Goal: Task Accomplishment & Management: Manage account settings

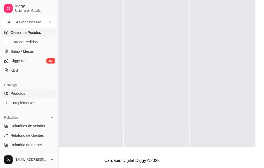
scroll to position [79, 0]
click at [28, 128] on span "Relatórios de vendas" at bounding box center [28, 125] width 35 height 5
select select "ALL"
select select "0"
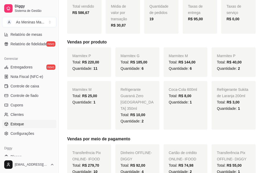
scroll to position [190, 0]
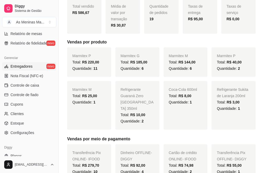
click at [20, 67] on span "Entregadores" at bounding box center [22, 66] width 22 height 5
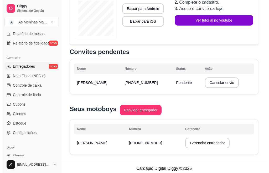
scroll to position [113, 0]
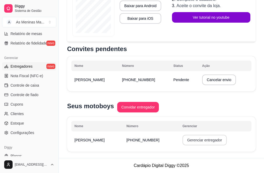
click at [187, 138] on button "Gerenciar entregador" at bounding box center [205, 139] width 44 height 11
select select "30"
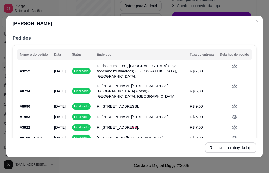
scroll to position [0, 0]
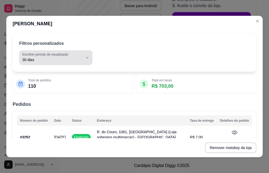
click at [85, 56] on icon "button" at bounding box center [87, 57] width 4 height 4
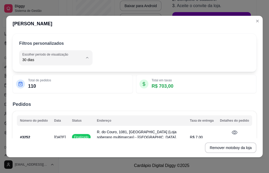
click at [52, 90] on span "7 dias" at bounding box center [52, 89] width 54 height 5
type input "7"
select select "7"
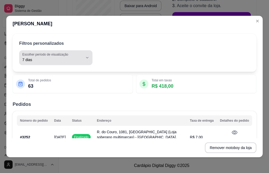
click at [60, 56] on label "Escolher período de visualização" at bounding box center [46, 54] width 48 height 4
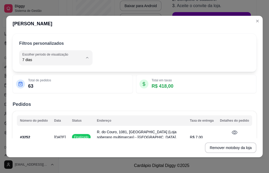
click at [50, 128] on li "Customizado" at bounding box center [55, 124] width 64 height 8
type input "-1"
select select "-1"
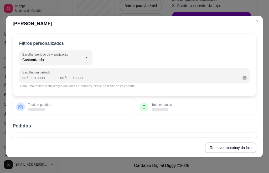
scroll to position [5, 0]
click at [24, 79] on div "dd" at bounding box center [24, 77] width 5 height 5
click at [24, 77] on div "dd" at bounding box center [24, 77] width 5 height 5
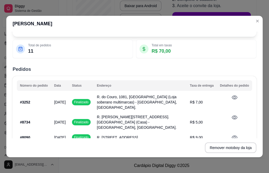
scroll to position [0, 0]
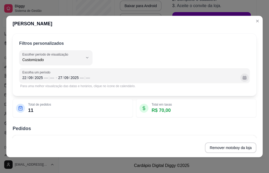
click at [235, 83] on div "Escolha um período [DATE] –– : –– - [DATE] –– : –– Para uma melhor visualização…" at bounding box center [134, 78] width 231 height 21
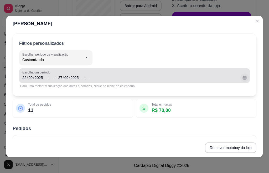
click at [240, 79] on button "Calendário" at bounding box center [244, 77] width 8 height 8
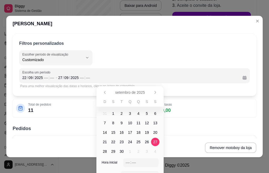
click at [154, 141] on span "27" at bounding box center [155, 141] width 4 height 5
click at [82, 75] on div "––" at bounding box center [81, 77] width 5 height 5
click at [25, 79] on div "22" at bounding box center [24, 77] width 5 height 5
click at [112, 140] on span "22" at bounding box center [113, 141] width 4 height 5
click at [155, 142] on span "27" at bounding box center [155, 141] width 4 height 5
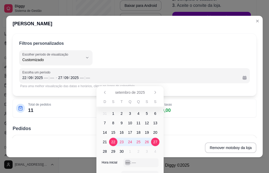
click at [126, 160] on div "––" at bounding box center [127, 161] width 5 height 5
click at [67, 105] on div "Total de pedidos 11" at bounding box center [72, 108] width 113 height 12
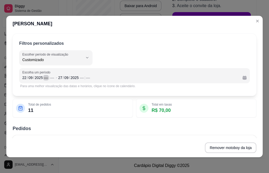
click at [46, 78] on div "––" at bounding box center [45, 77] width 5 height 5
click at [86, 77] on div "––" at bounding box center [85, 77] width 5 height 5
click at [82, 77] on div ":" at bounding box center [83, 77] width 2 height 5
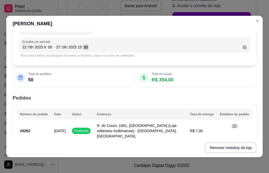
scroll to position [26, 0]
